Goal: Task Accomplishment & Management: Complete application form

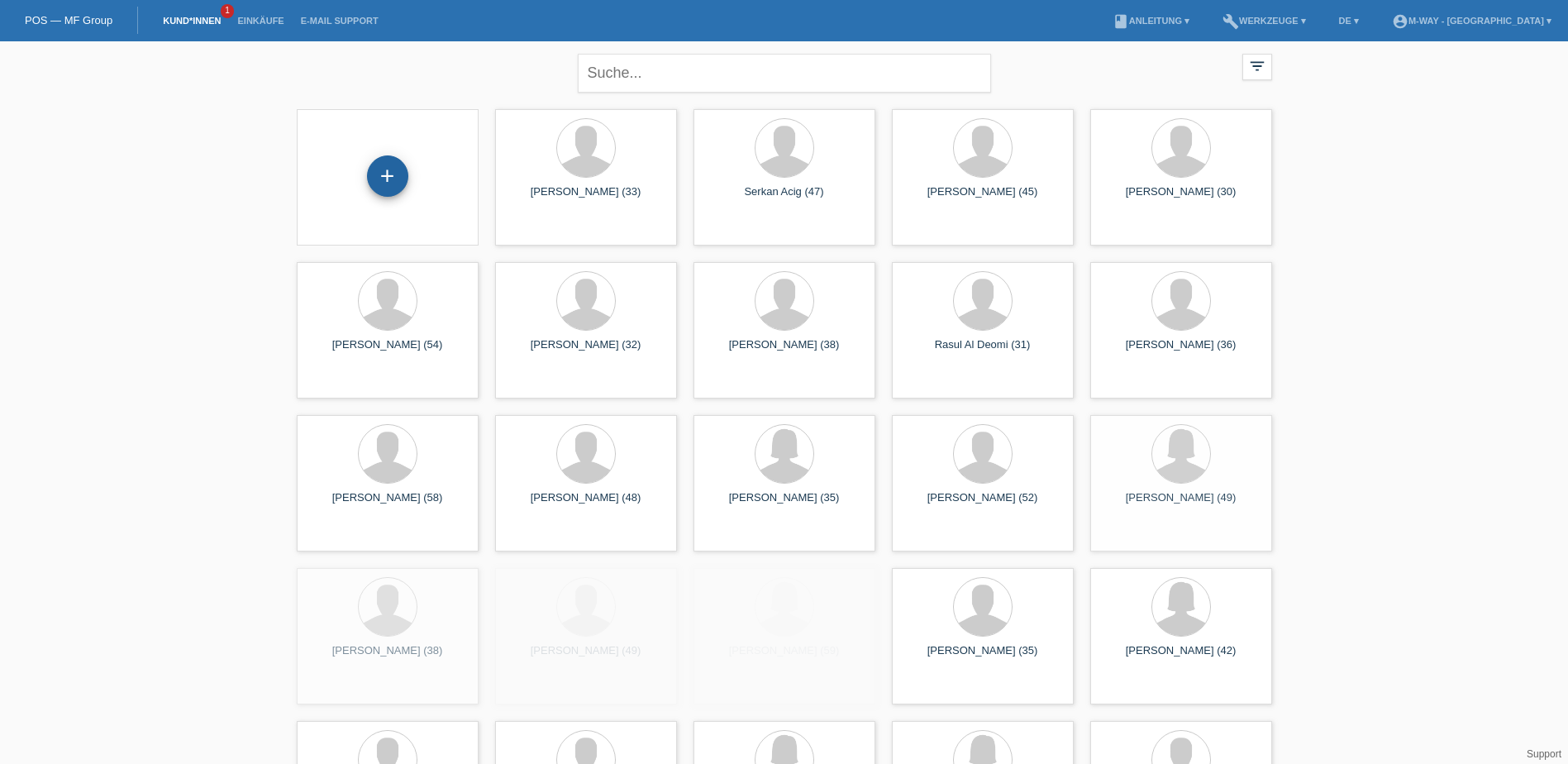
click at [393, 182] on div "+" at bounding box center [387, 175] width 41 height 41
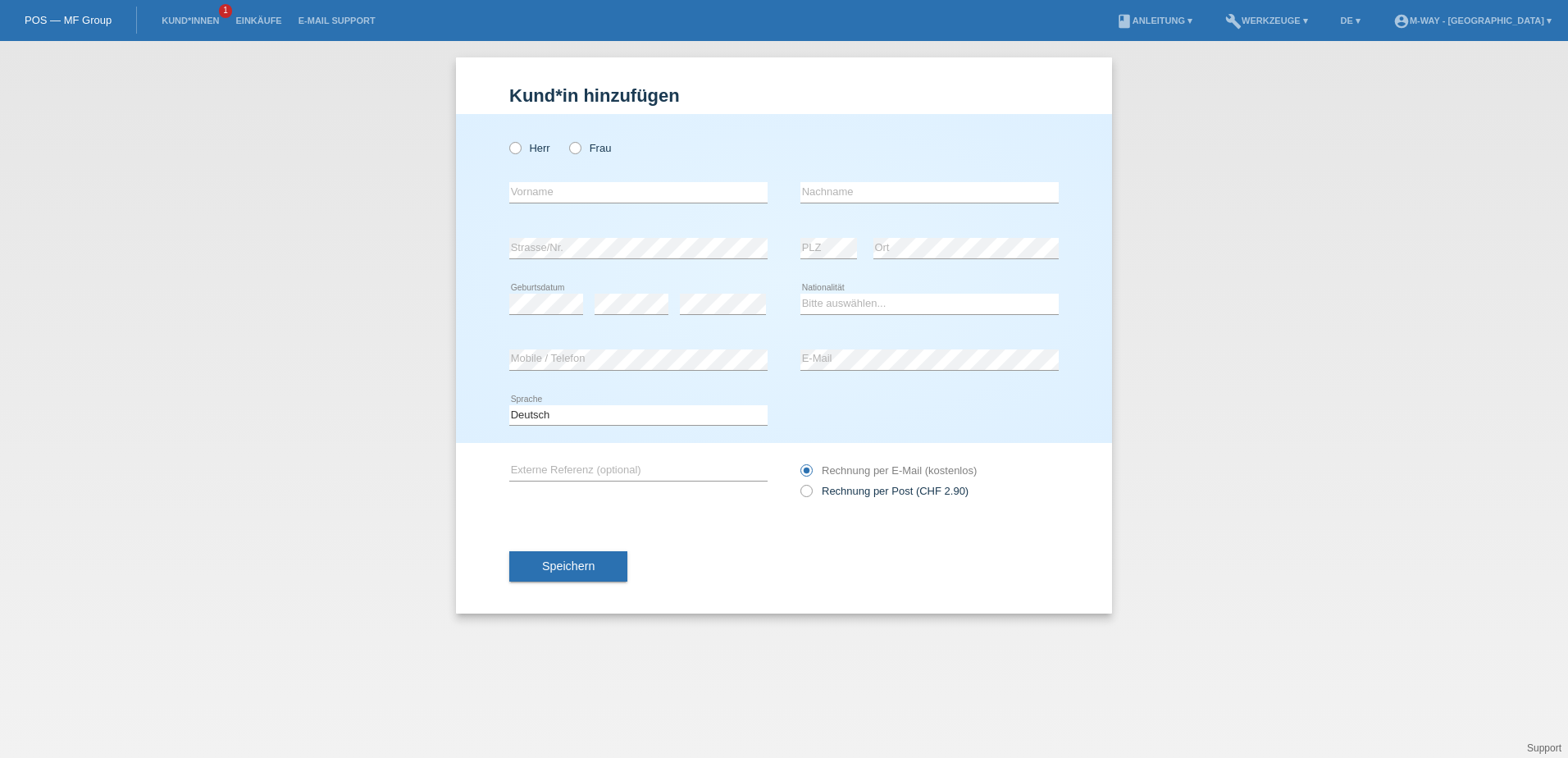
click at [533, 155] on div "Herr Frau" at bounding box center [639, 148] width 258 height 34
drag, startPoint x: 512, startPoint y: 162, endPoint x: 514, endPoint y: 152, distance: 10.2
click at [514, 156] on div "Herr Frau" at bounding box center [639, 148] width 258 height 34
click at [507, 140] on icon at bounding box center [507, 140] width 0 height 0
click at [514, 146] on input "Herr" at bounding box center [515, 147] width 11 height 11
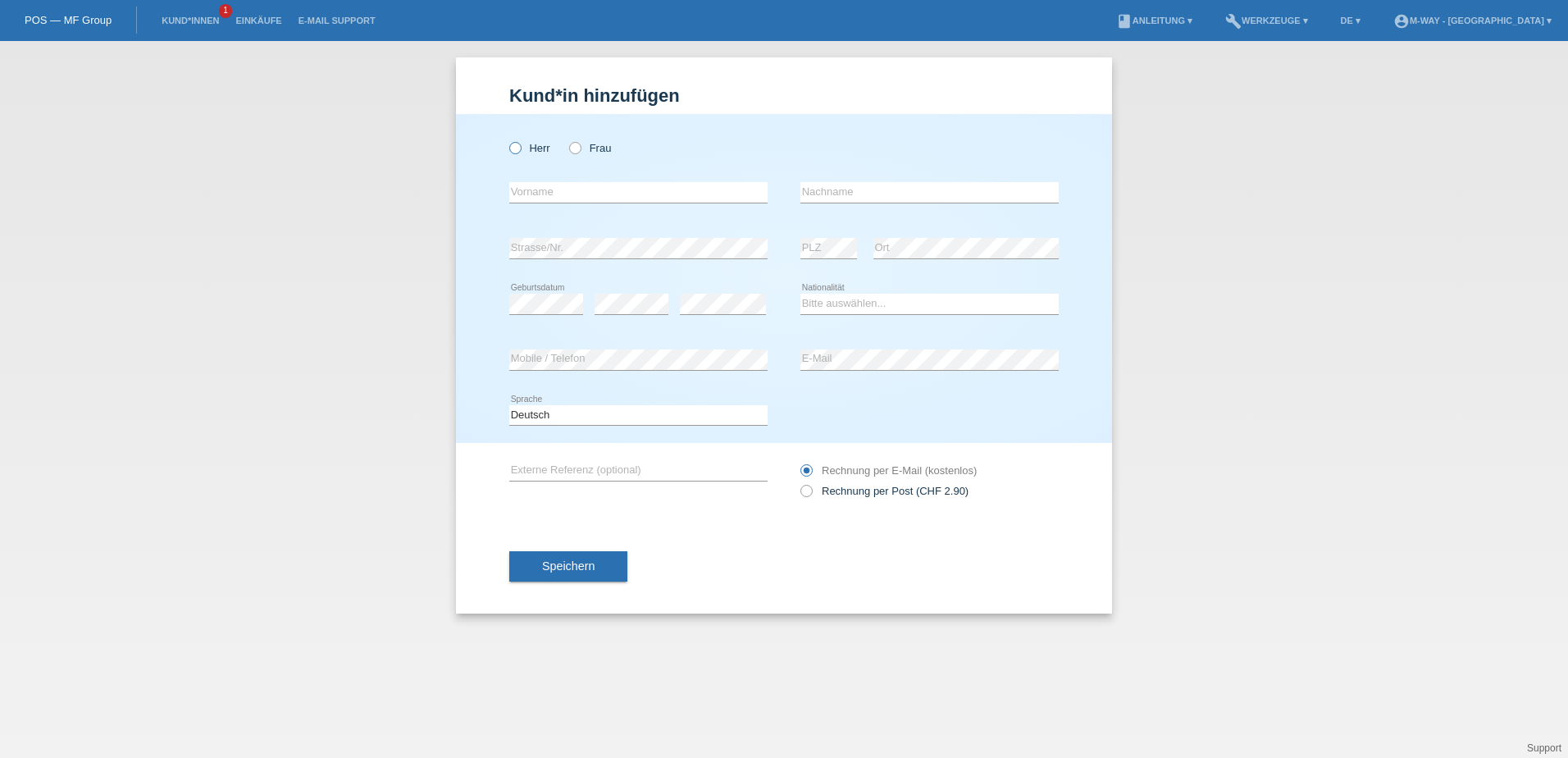
radio input "true"
click at [537, 197] on input "text" at bounding box center [639, 192] width 258 height 21
type input "[PERSON_NAME]"
click at [836, 183] on input "text" at bounding box center [929, 192] width 258 height 21
type input "Gonzalez plaza"
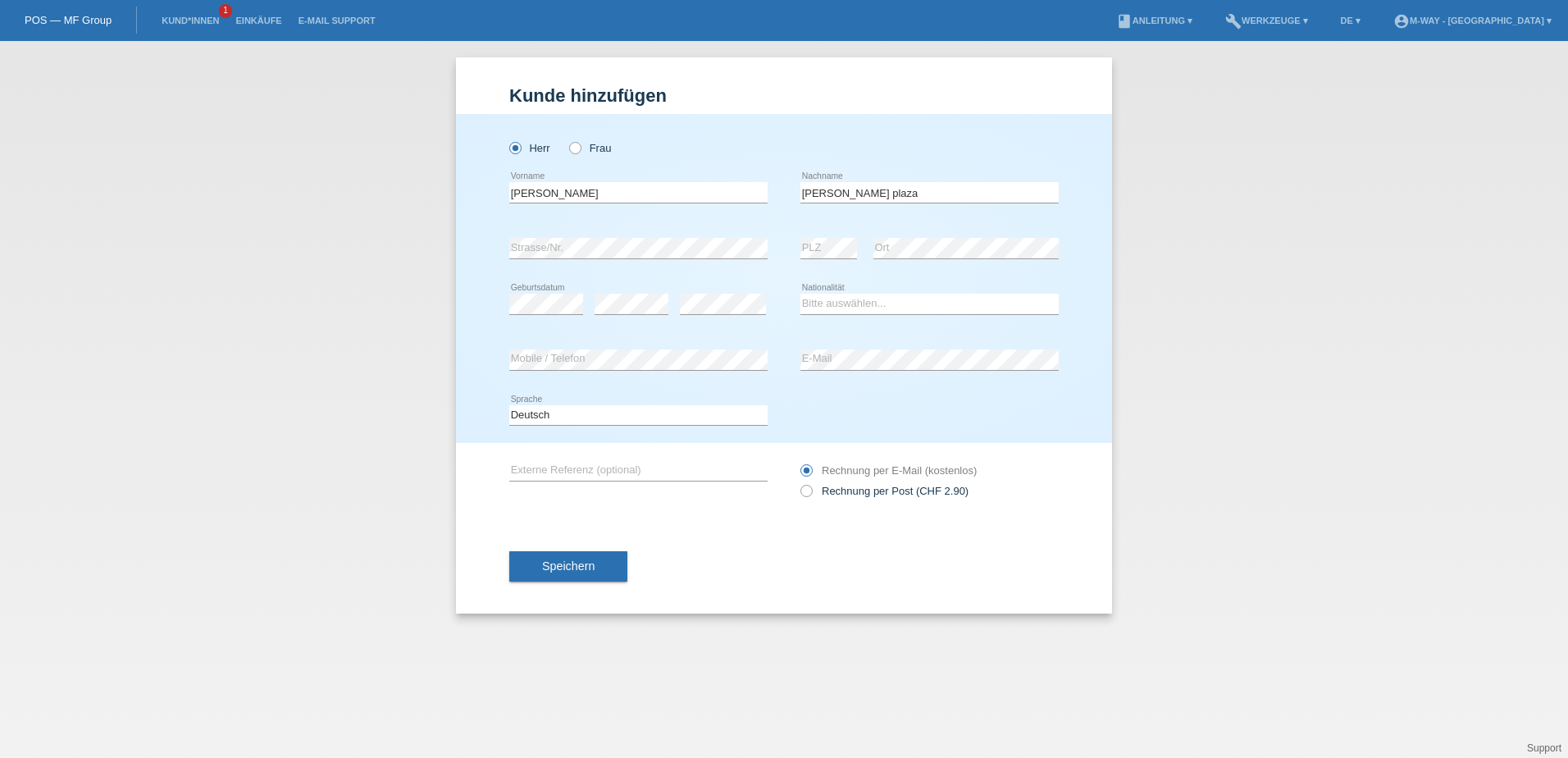
click at [614, 292] on div "error" at bounding box center [632, 305] width 73 height 56
click at [821, 304] on select "Bitte auswählen... Schweiz Deutschland Liechtenstein Österreich ------------ Af…" at bounding box center [929, 304] width 258 height 20
select select "ES"
click at [800, 294] on select "Bitte auswählen... Schweiz Deutschland Liechtenstein Österreich ------------ Af…" at bounding box center [929, 304] width 258 height 20
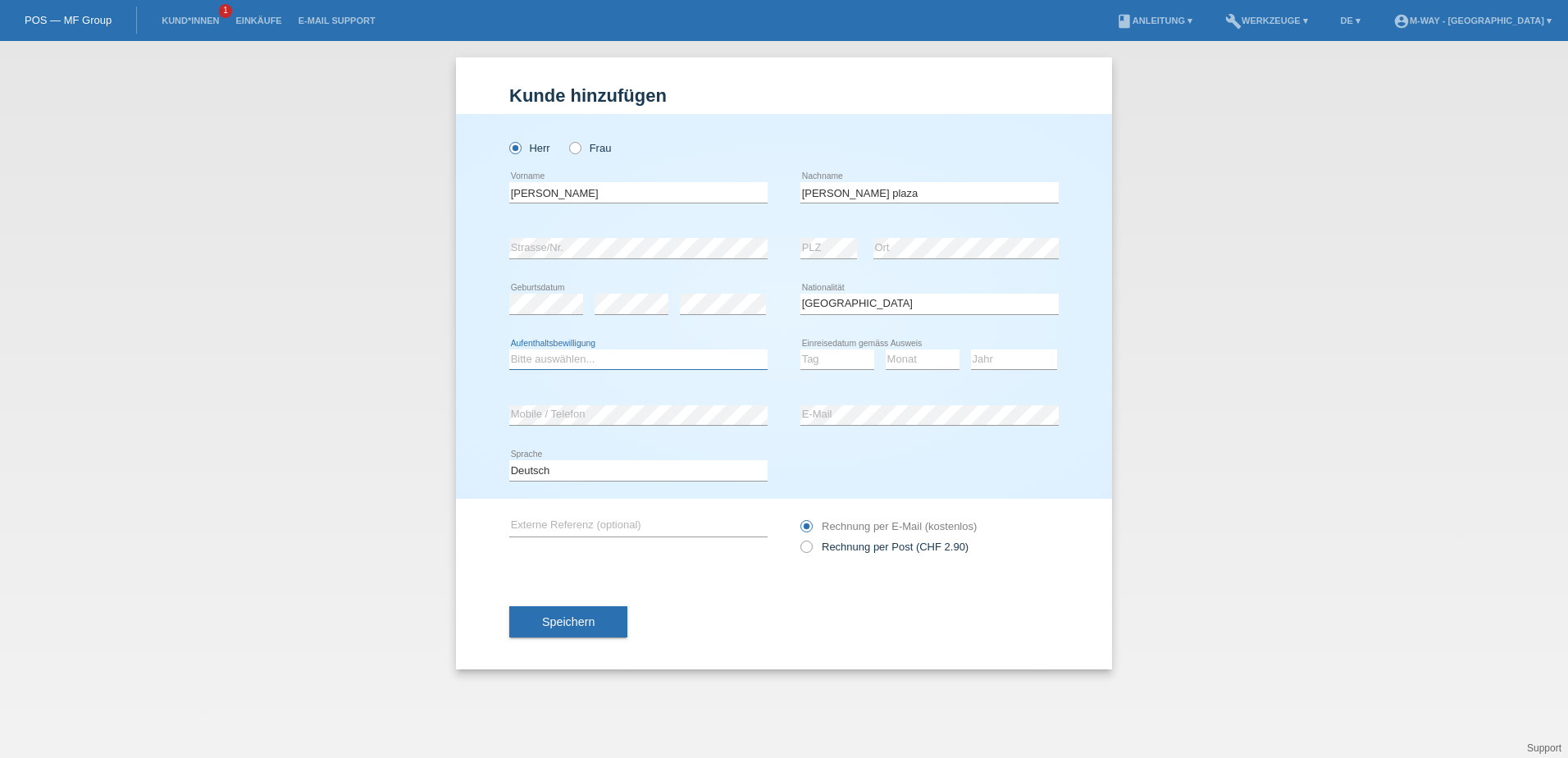
click at [528, 356] on select "Bitte auswählen... C B B - Flüchtlingsstatus Andere" at bounding box center [639, 359] width 258 height 20
select select "C"
click at [510, 349] on select "Bitte auswählen... C B B - Flüchtlingsstatus Andere" at bounding box center [639, 359] width 258 height 20
click at [853, 365] on select "Tag 01 02 03 04 05 06 07 08 09 10 11" at bounding box center [837, 359] width 73 height 20
select select "02"
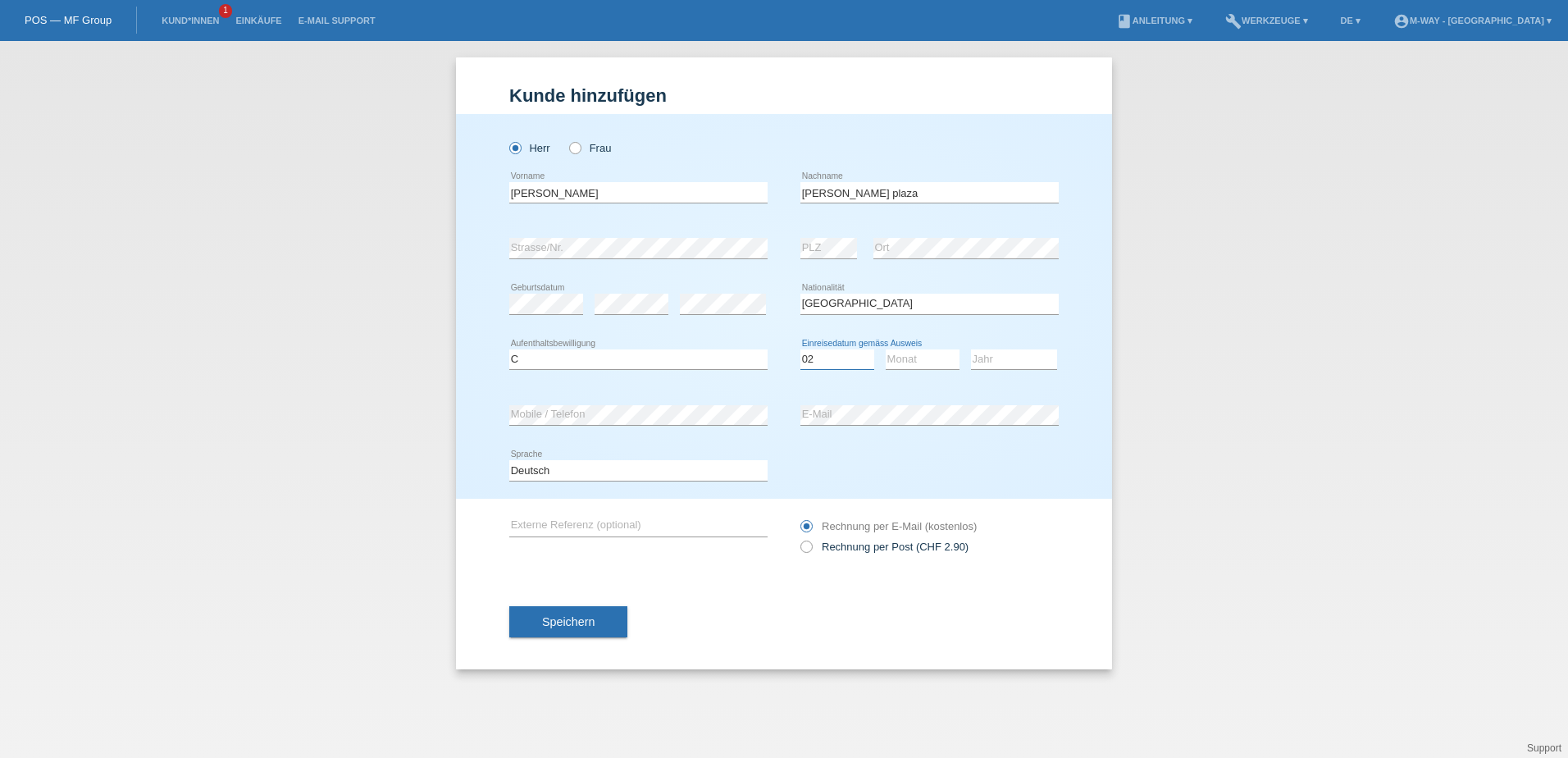
click at [800, 349] on select "Tag 01 02 03 04 05 06 07 08 09 10 11" at bounding box center [837, 359] width 73 height 20
click at [922, 350] on select "Monat 01 02 03 04 05 06 07 08 09 10 11" at bounding box center [922, 359] width 73 height 20
select select "07"
click at [886, 349] on select "Monat 01 02 03 04 05 06 07 08 09 10 11" at bounding box center [922, 359] width 73 height 20
click at [1036, 349] on select "Jahr 2025 2024 2023 2022 2021 2020 2019 2018 2017 2016 2015 2014 2013 2012 2011…" at bounding box center [1014, 359] width 86 height 20
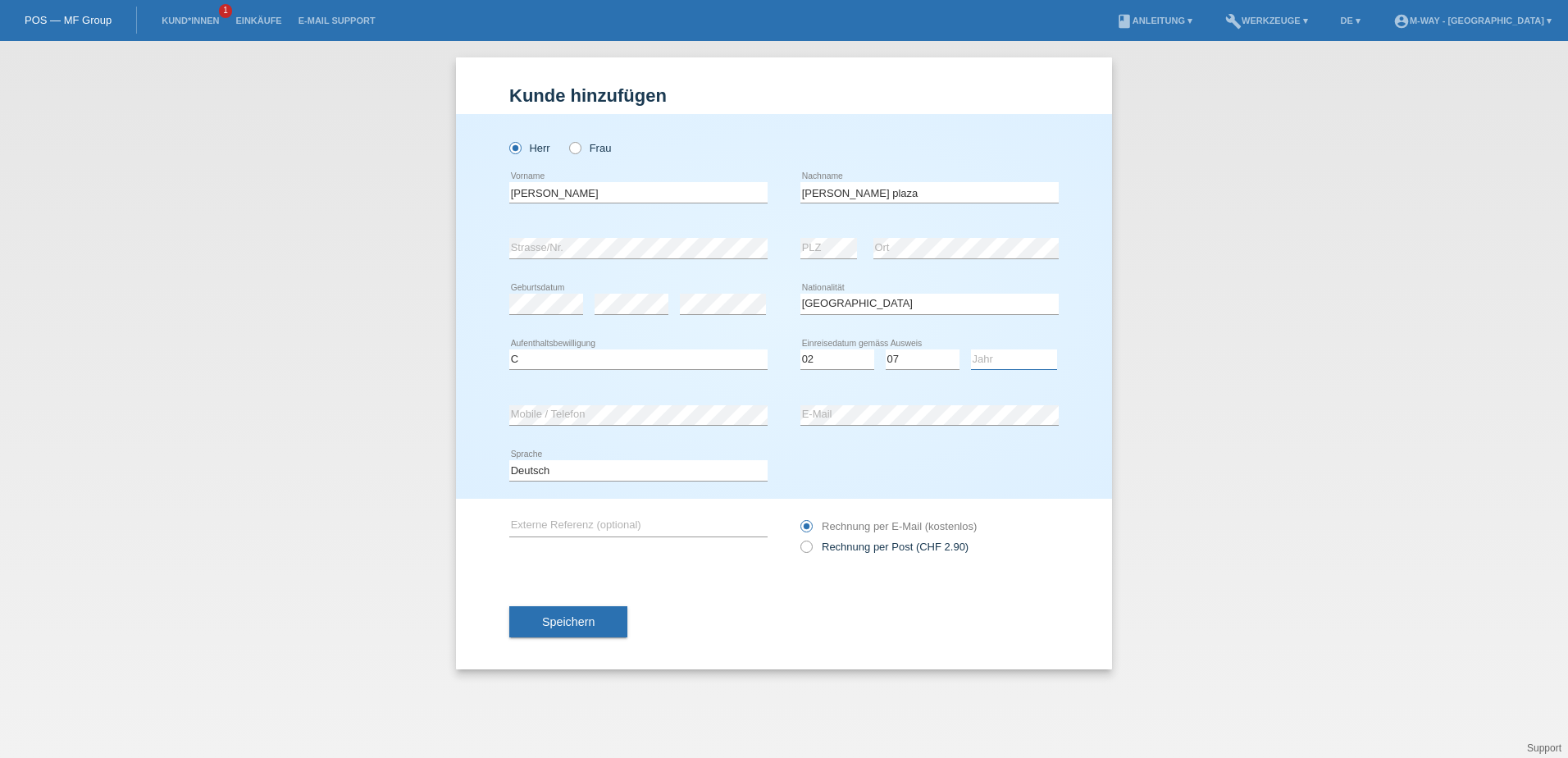
select select "2013"
click at [971, 349] on select "Jahr 2025 2024 2023 2022 2021 2020 2019 2018 2017 2016 2015 2014 2013 2012 2011…" at bounding box center [1014, 359] width 86 height 20
click at [798, 538] on icon at bounding box center [798, 538] width 0 height 0
click at [804, 550] on input "Rechnung per Post (CHF 2.90)" at bounding box center [805, 551] width 11 height 21
radio input "true"
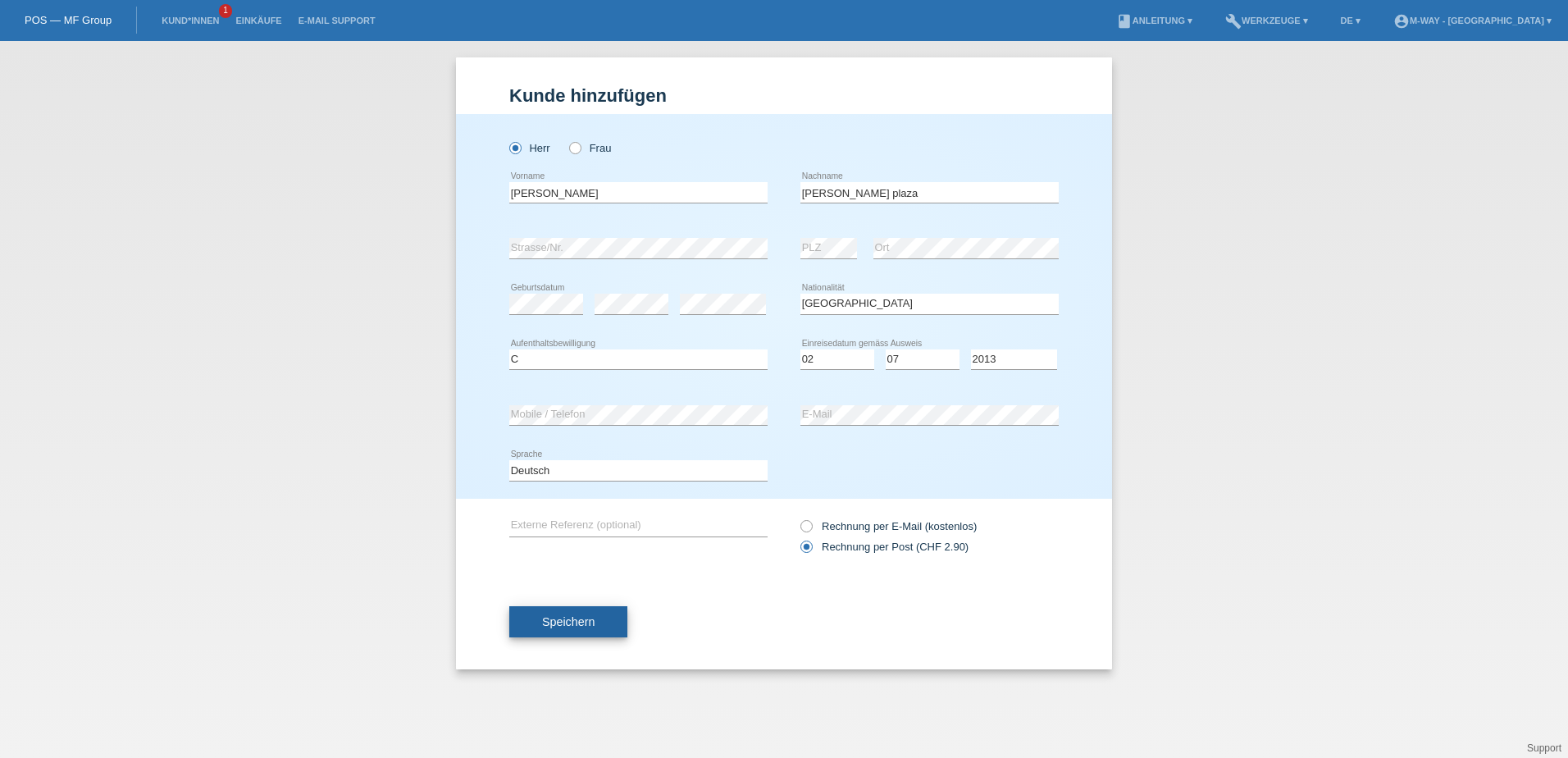
click at [590, 618] on span "Speichern" at bounding box center [568, 621] width 53 height 13
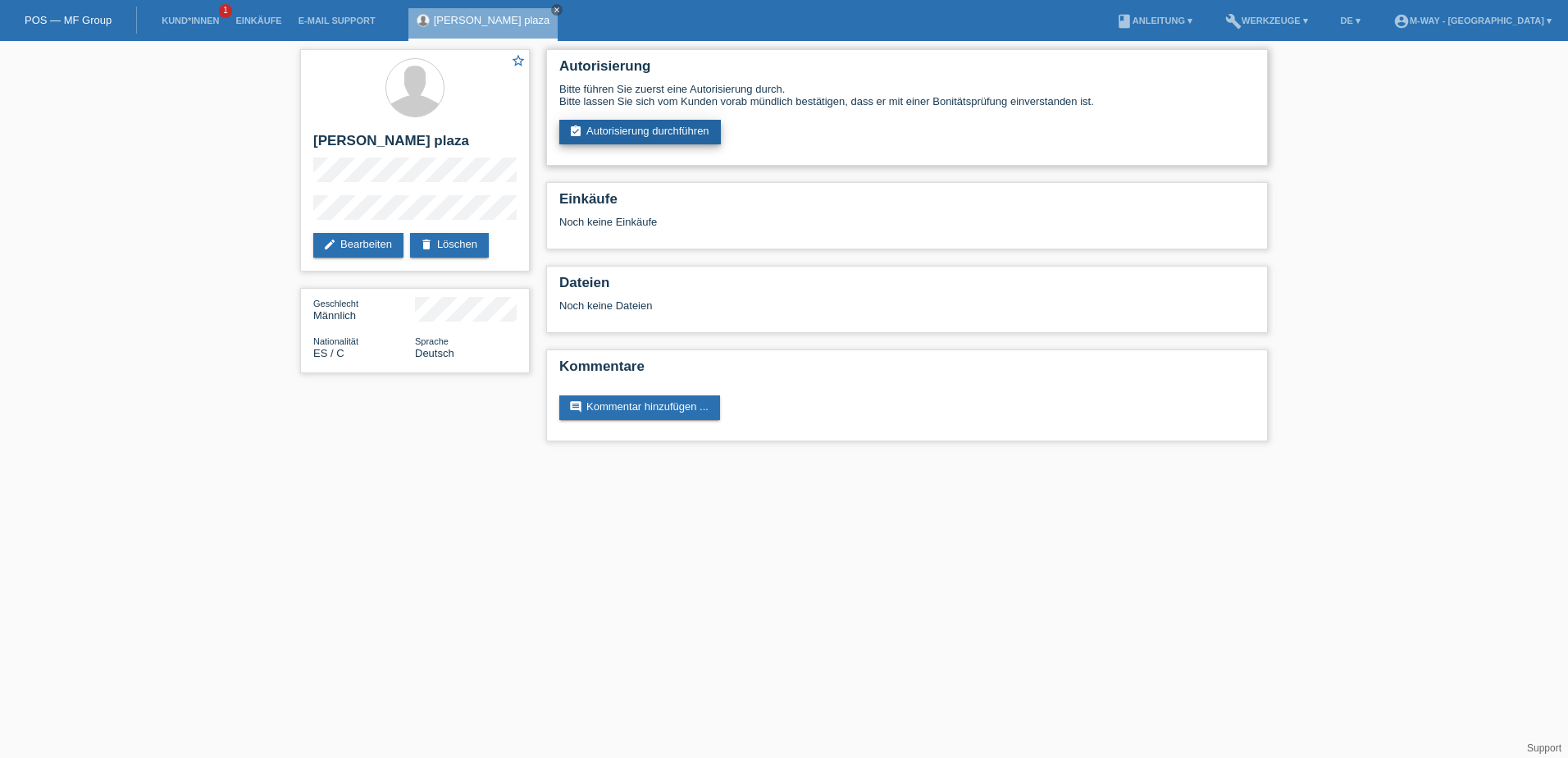
click at [628, 130] on link "assignment_turned_in Autorisierung durchführen" at bounding box center [640, 132] width 162 height 25
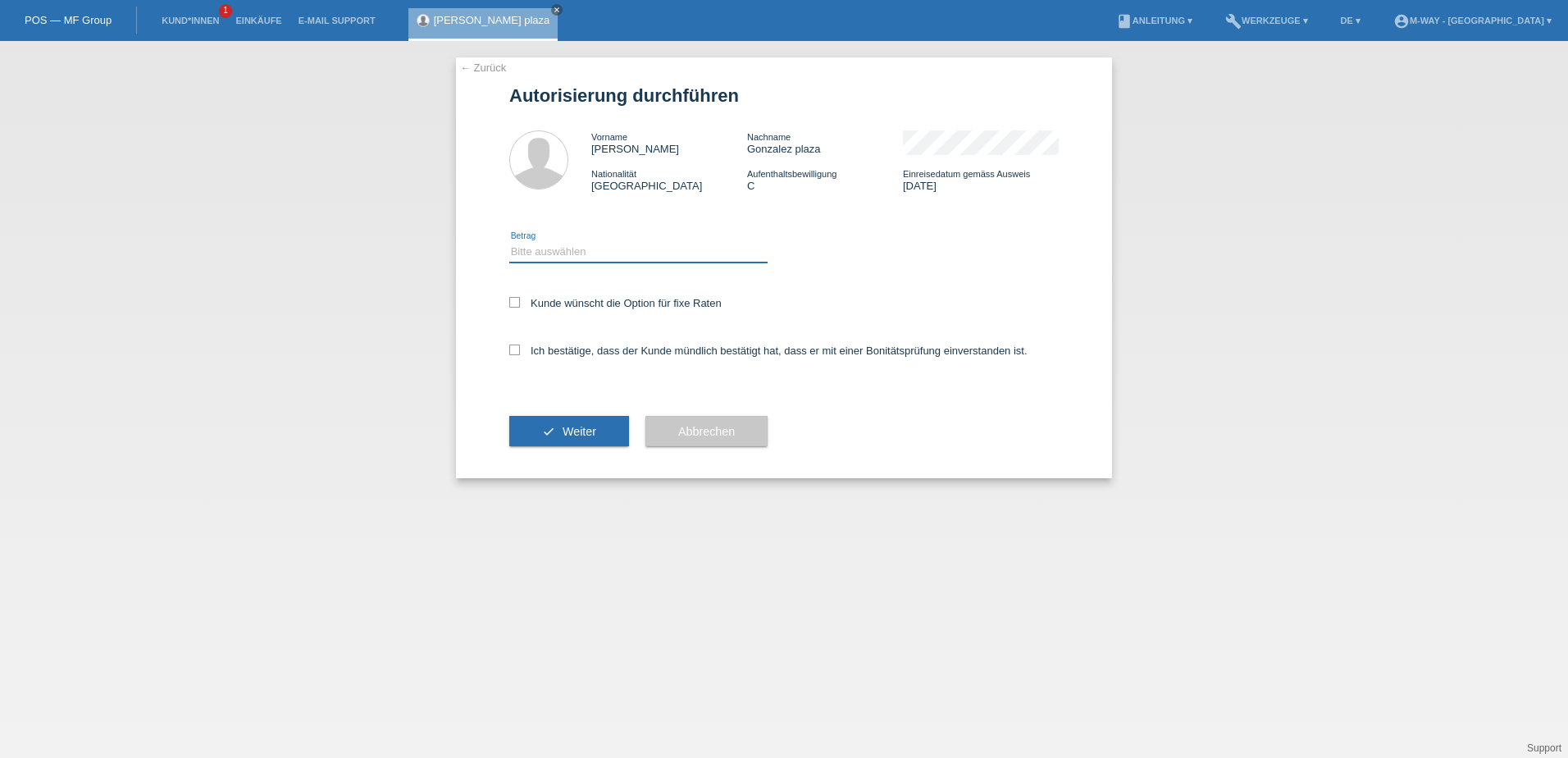
click at [565, 252] on select "Bitte auswählen CHF 1.00 - CHF 499.00 CHF 500.00 - CHF 1'999.00 CHF 2'000.00 - …" at bounding box center [639, 252] width 258 height 20
select select "3"
click at [510, 242] on select "Bitte auswählen CHF 1.00 - CHF 499.00 CHF 500.00 - CHF 1'999.00 CHF 2'000.00 - …" at bounding box center [639, 252] width 258 height 20
click at [519, 305] on icon at bounding box center [515, 302] width 11 height 11
click at [519, 305] on input "Kunde wünscht die Option für fixe Raten" at bounding box center [515, 302] width 11 height 11
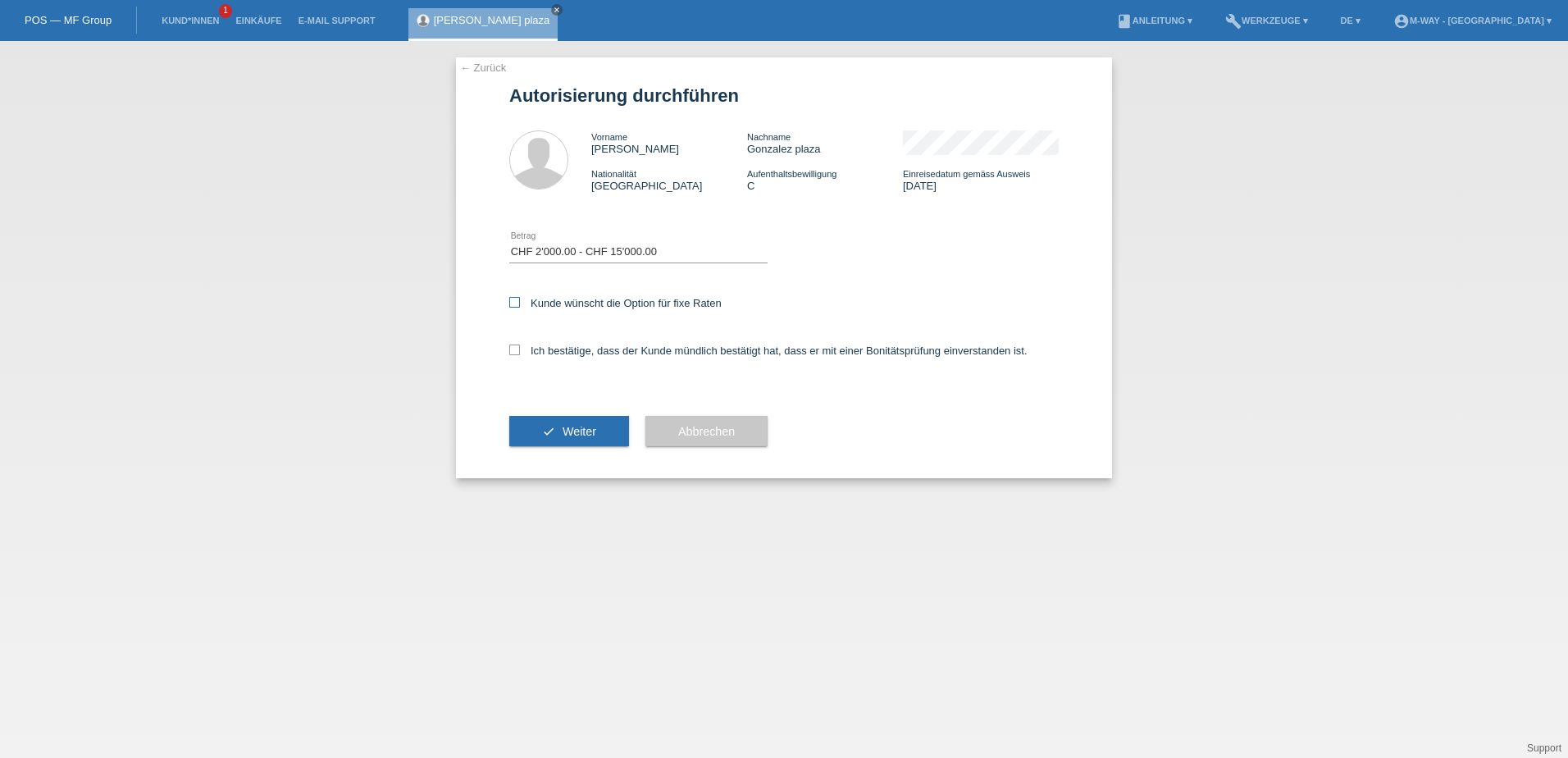
checkbox input "true"
click at [507, 354] on div "← Zurück Autorisierung durchführen Vorname javier Nachname Gonzalez plaza Natio…" at bounding box center [784, 268] width 657 height 421
click at [525, 345] on label "Ich bestätige, dass der Kunde mündlich bestätigt hat, dass er mit einer Bonität…" at bounding box center [769, 350] width 519 height 12
click at [520, 345] on input "Ich bestätige, dass der Kunde mündlich bestätigt hat, dass er mit einer Bonität…" at bounding box center [515, 349] width 11 height 11
checkbox input "true"
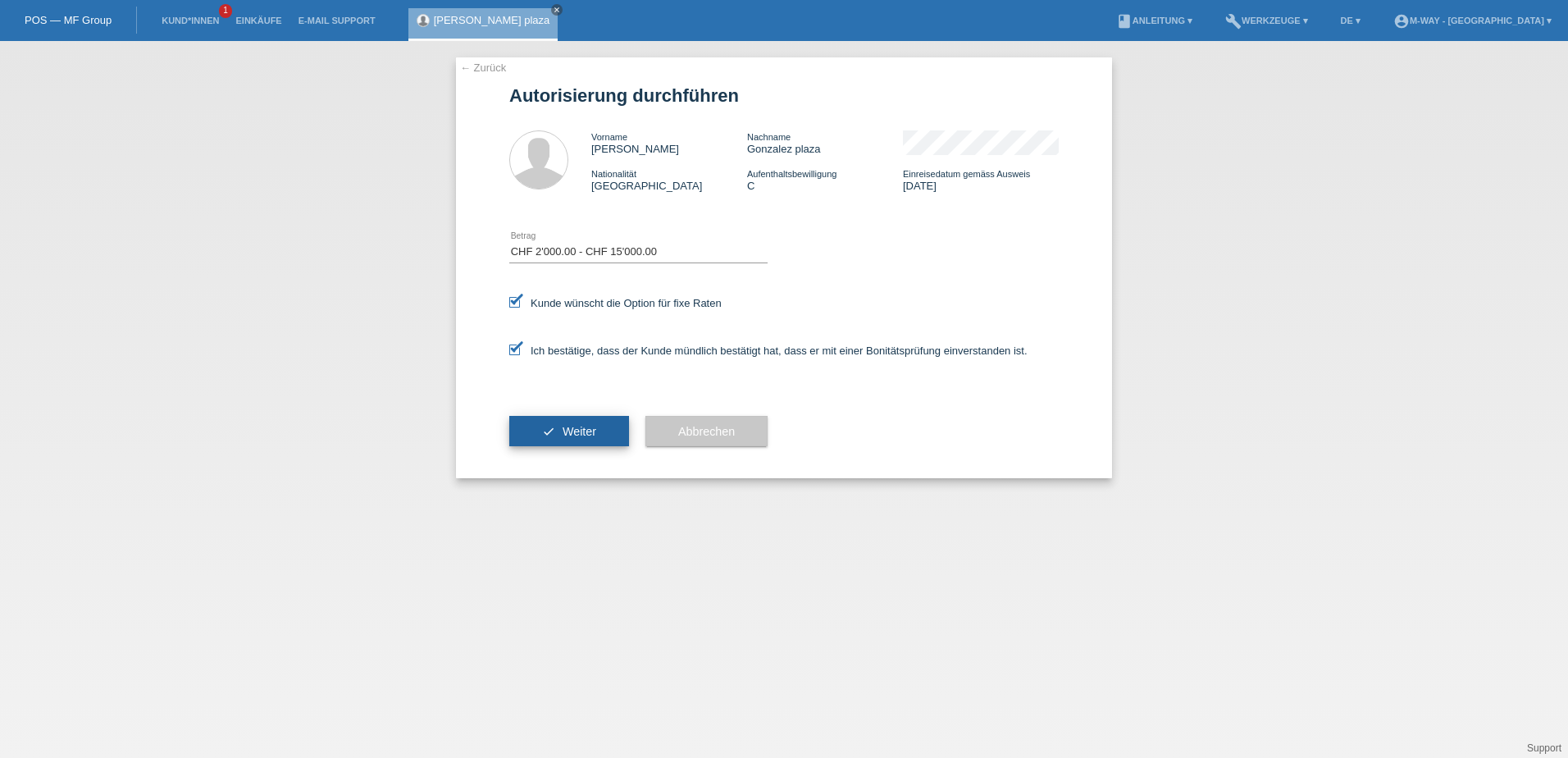
click at [565, 434] on span "Weiter" at bounding box center [579, 431] width 34 height 13
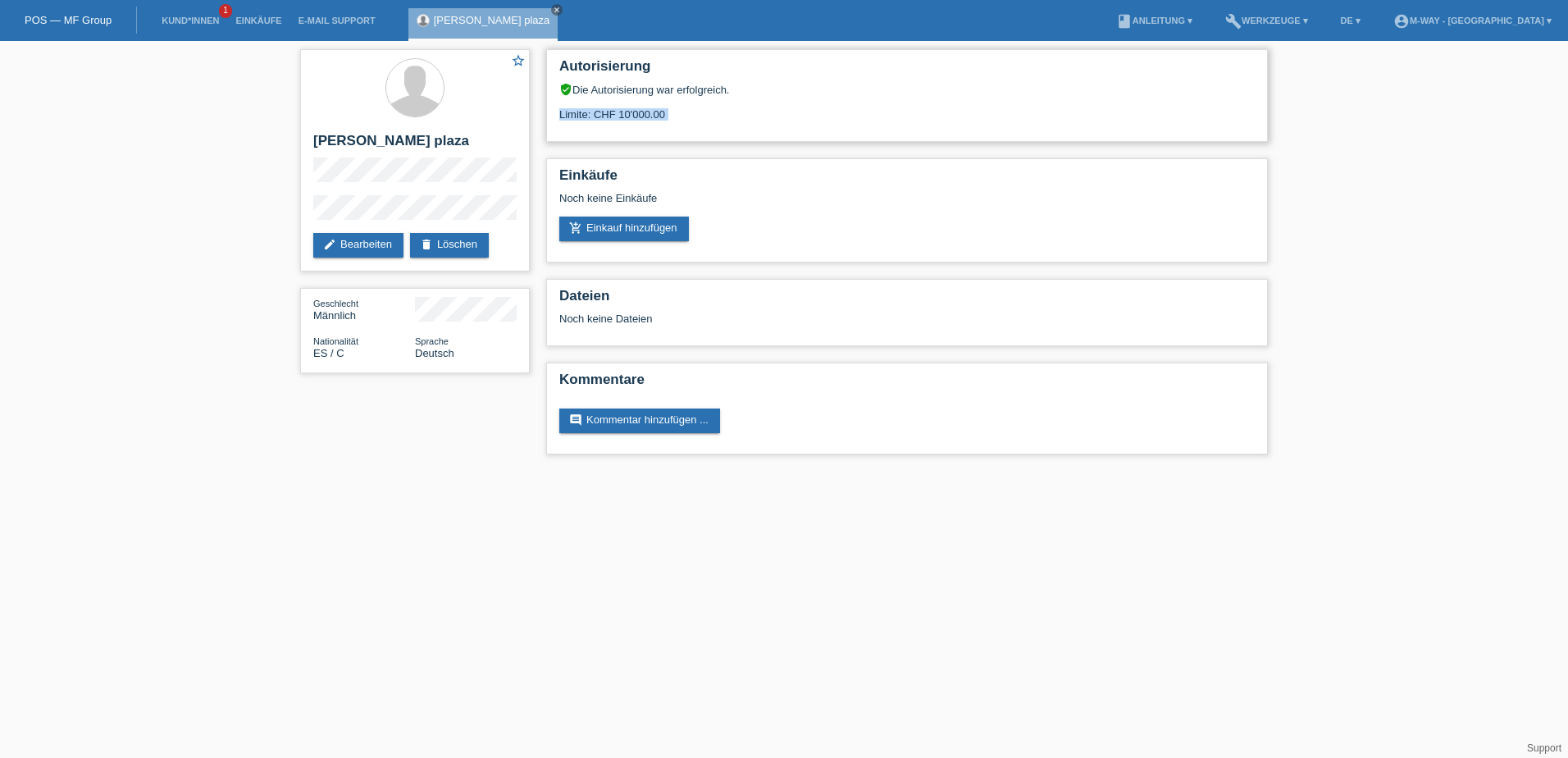
drag, startPoint x: 673, startPoint y: 115, endPoint x: 613, endPoint y: 121, distance: 60.3
click at [613, 121] on div "Autorisierung verified_user Die Autorisierung war erfolgreich. Limite: CHF 10'0…" at bounding box center [907, 95] width 722 height 92
click at [366, 244] on link "edit Bearbeiten" at bounding box center [358, 245] width 90 height 25
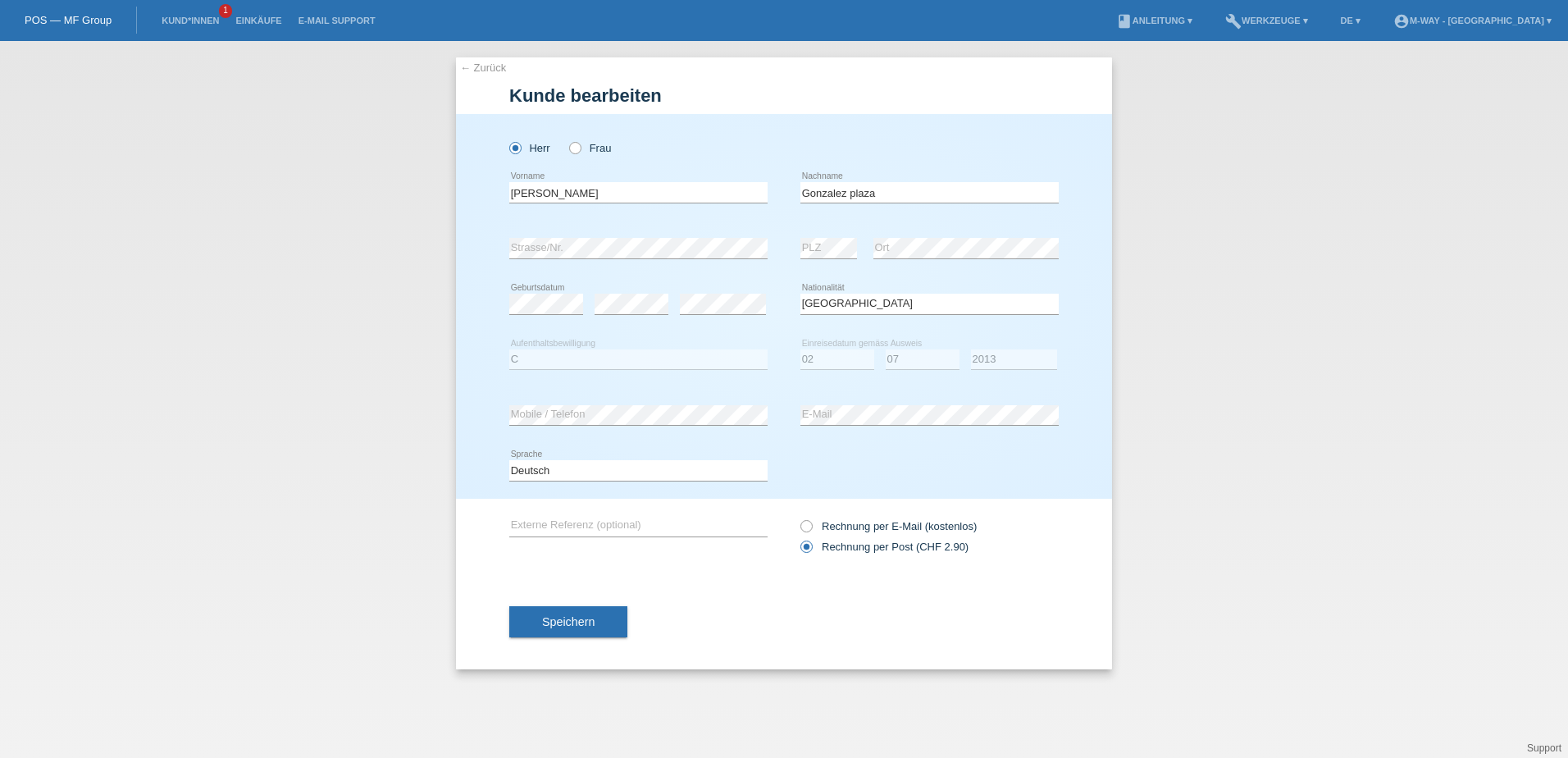
select select "ES"
select select "C"
select select "02"
select select "07"
select select "2013"
